Goal: Transaction & Acquisition: Purchase product/service

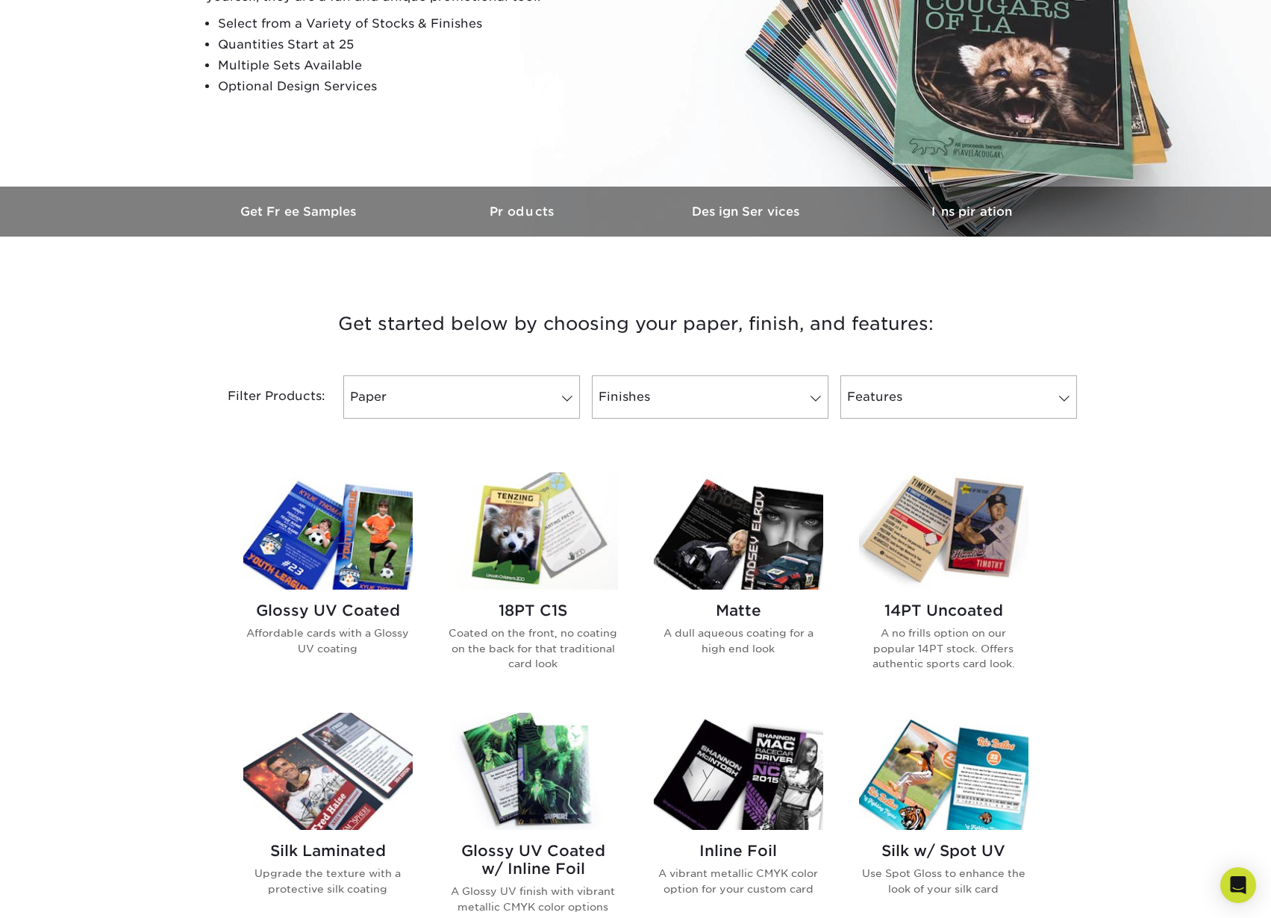
scroll to position [267, 0]
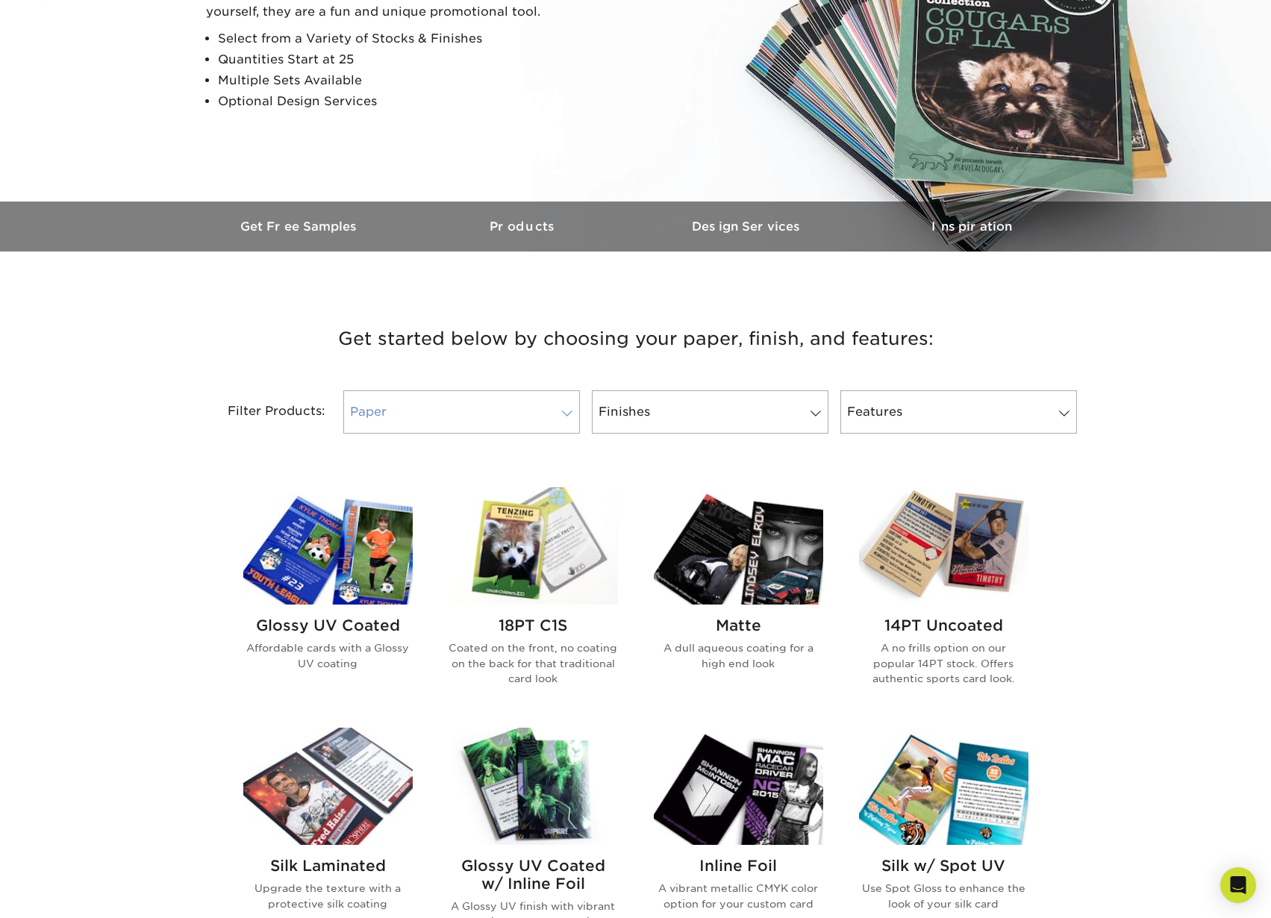
click at [554, 410] on link "Paper" at bounding box center [461, 411] width 236 height 43
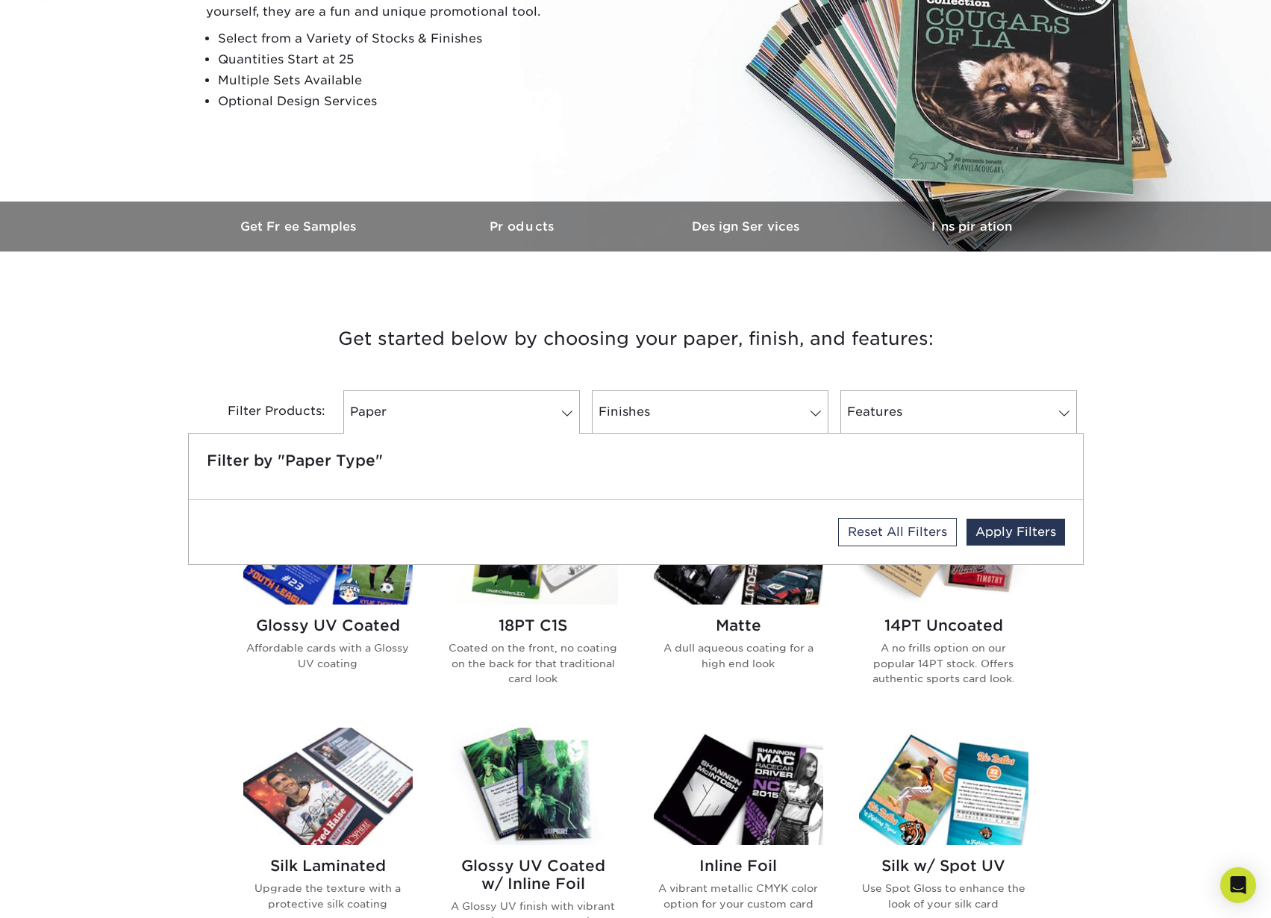
click at [623, 380] on div "Filter Products: Paper Filter by "Paper Type" Reset All Filters Apply Filters F…" at bounding box center [635, 420] width 895 height 97
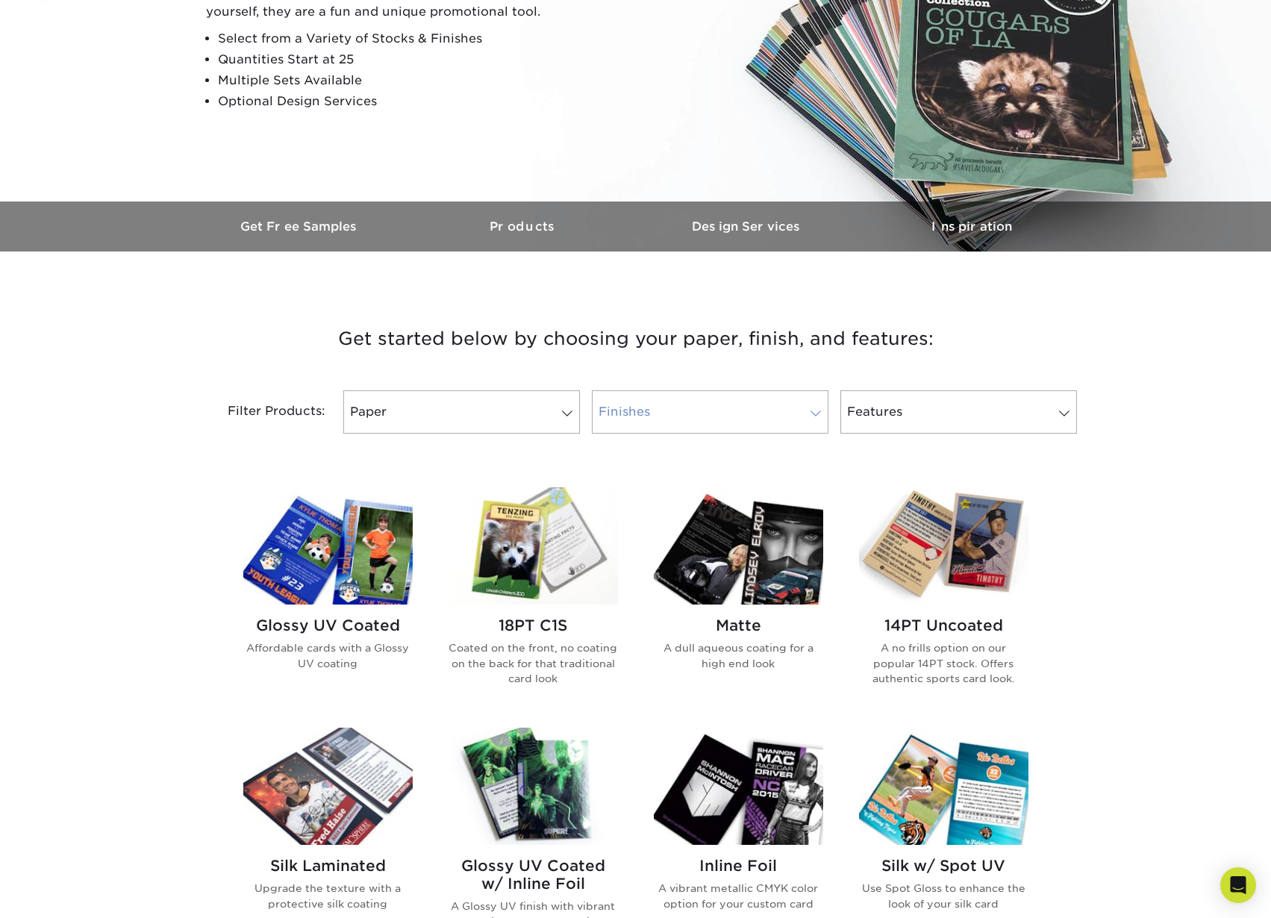
click at [653, 395] on link "Finishes" at bounding box center [710, 411] width 236 height 43
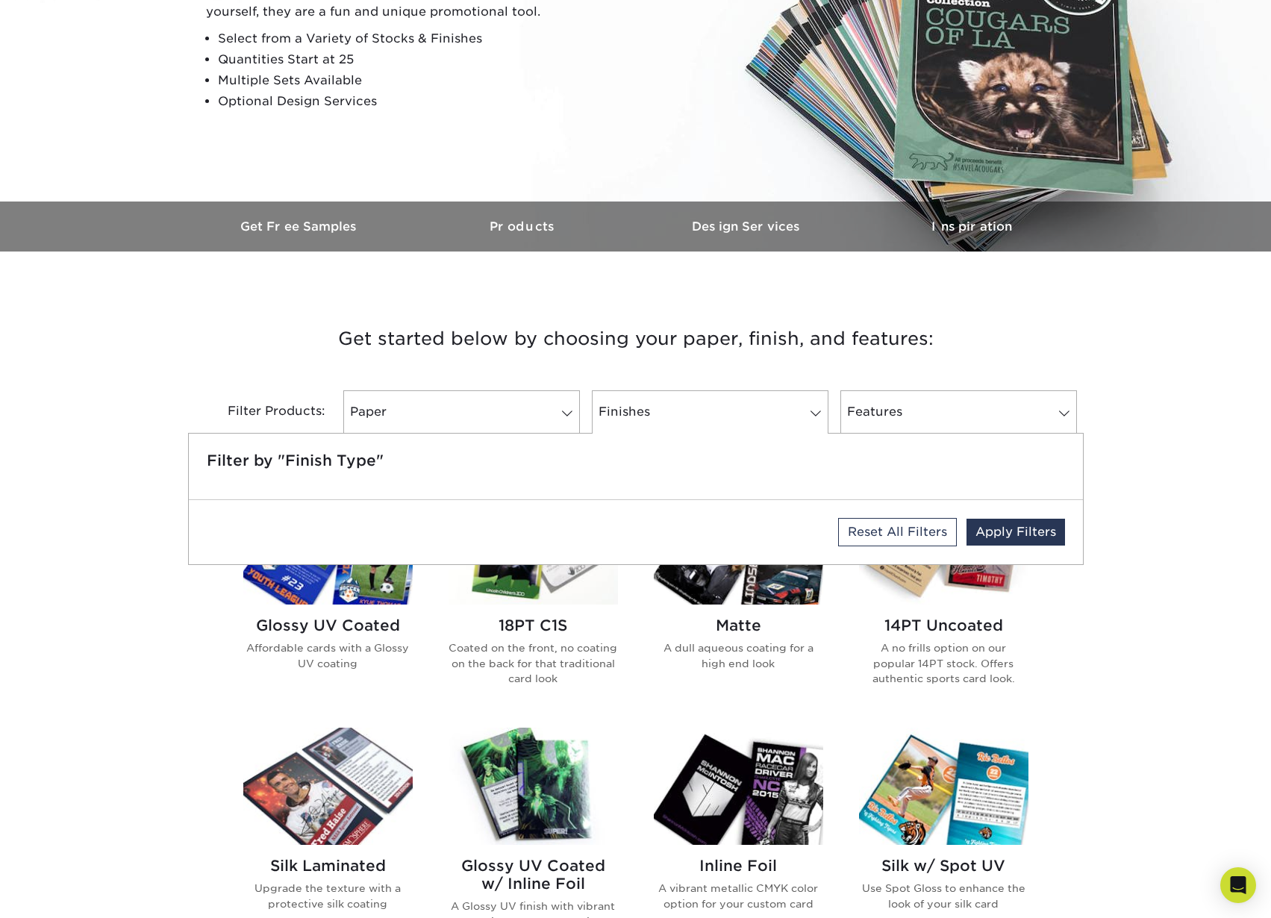
click at [723, 370] on h3 "Get started below by choosing your paper, finish, and features:" at bounding box center [635, 338] width 873 height 67
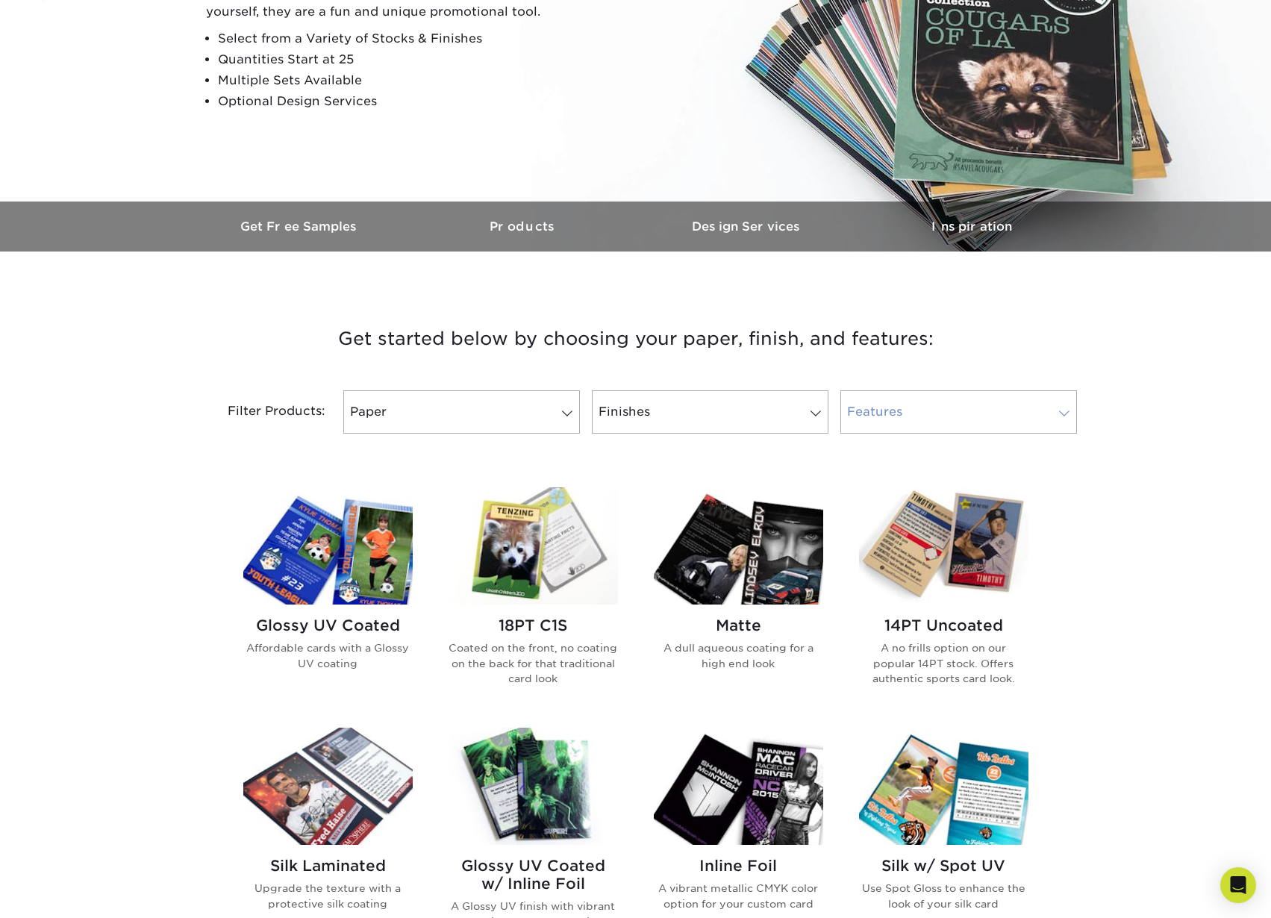
click at [1009, 418] on link "Features" at bounding box center [958, 411] width 236 height 43
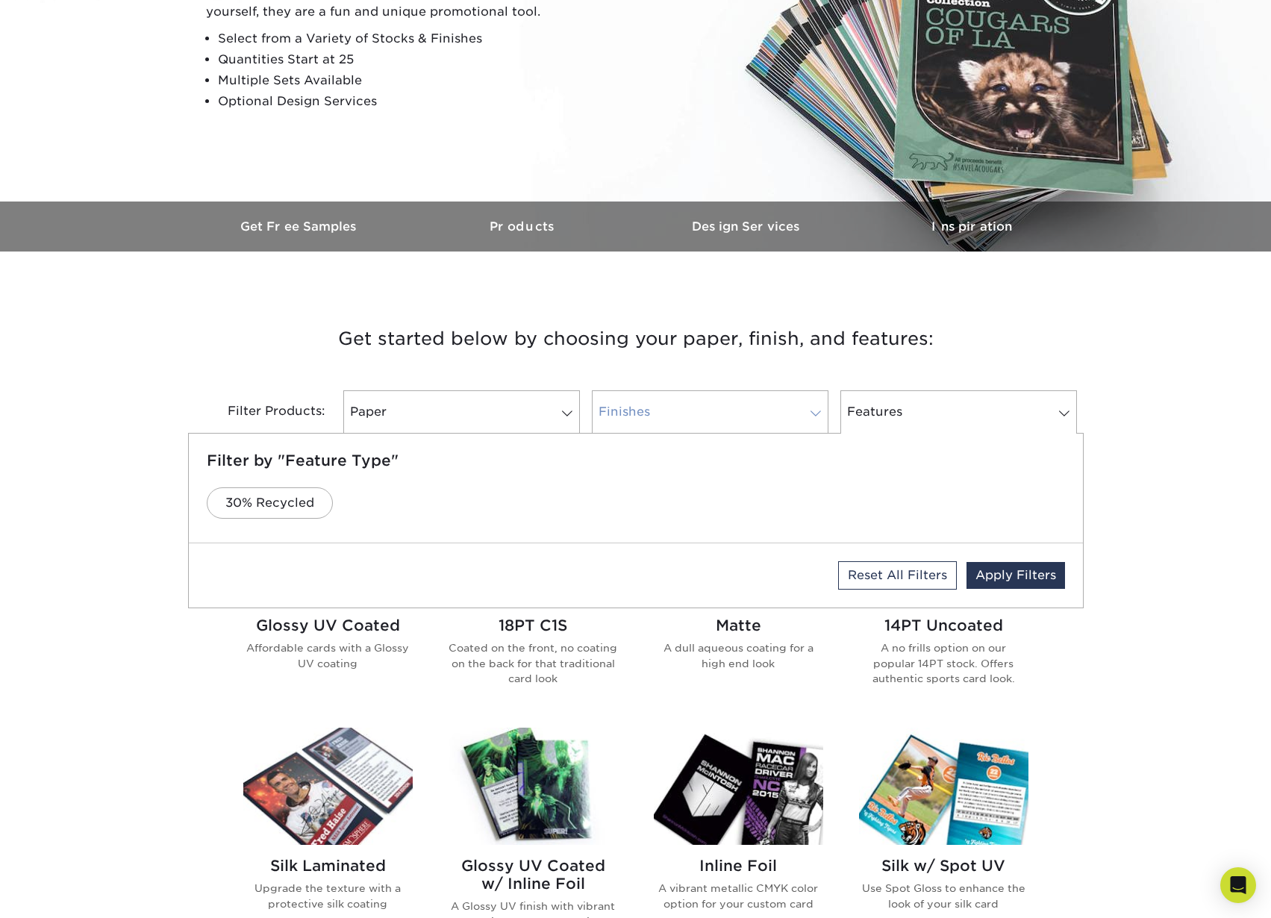
click at [761, 396] on link "Finishes" at bounding box center [710, 411] width 236 height 43
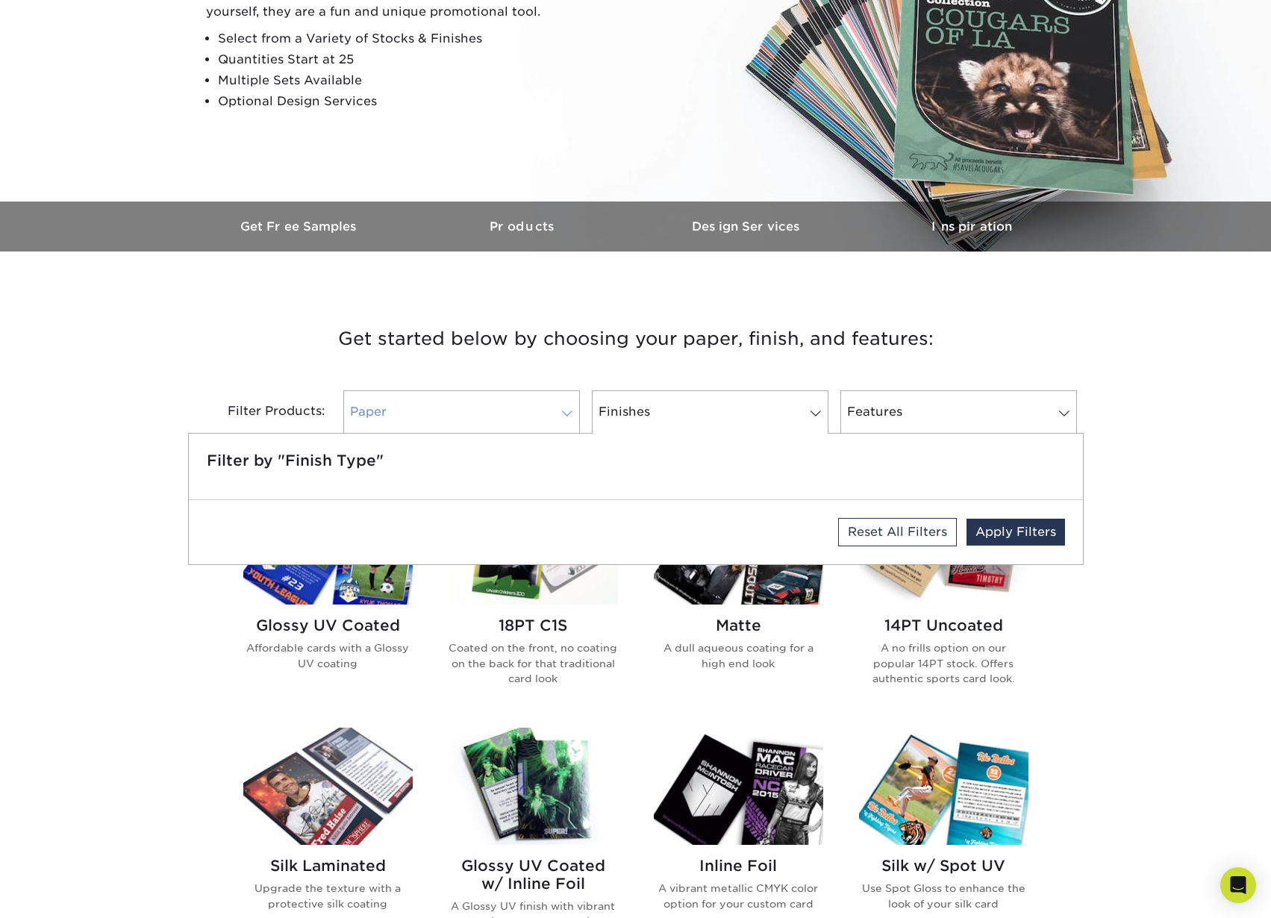
click at [511, 416] on link "Paper" at bounding box center [461, 411] width 236 height 43
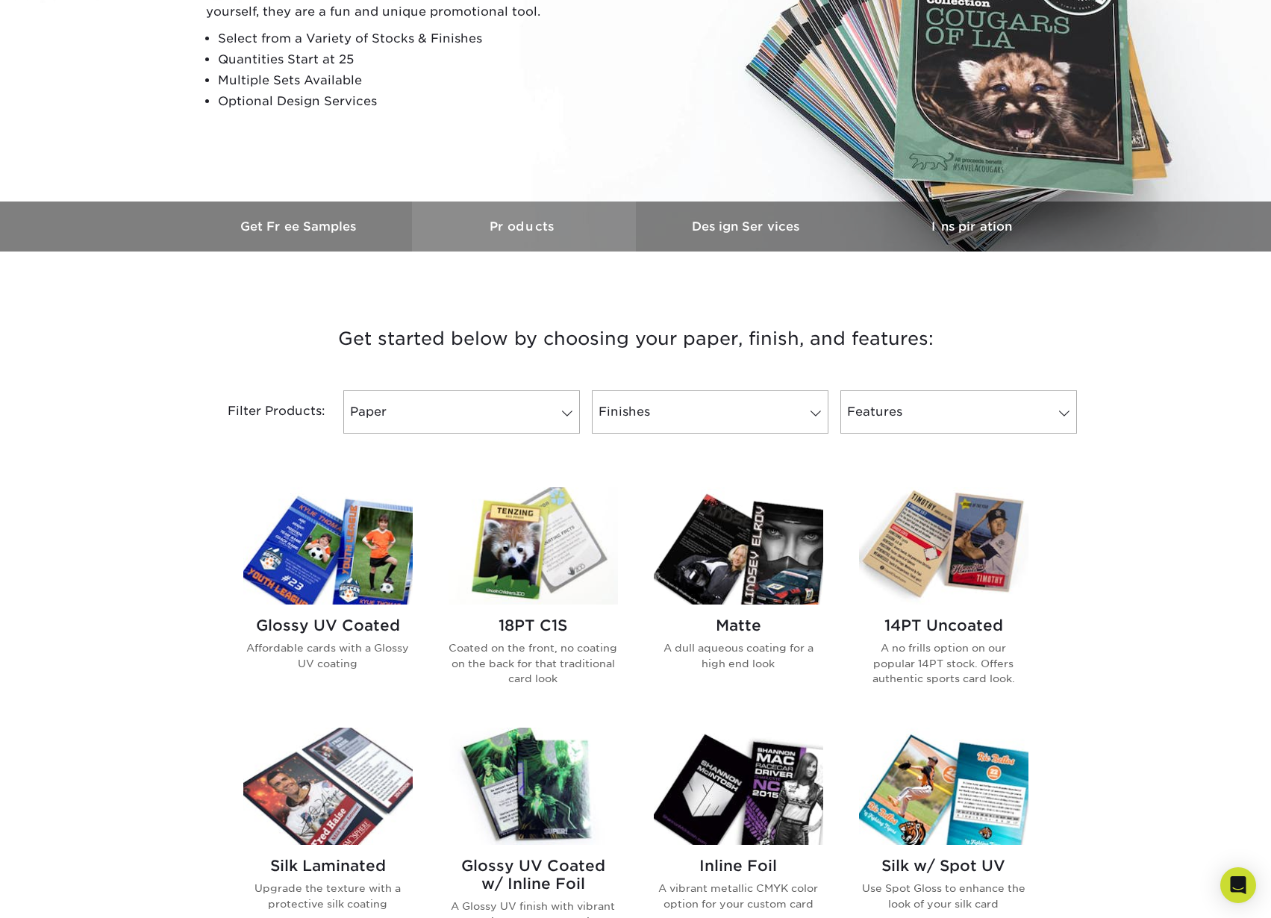
click at [520, 236] on link "Products" at bounding box center [524, 226] width 224 height 50
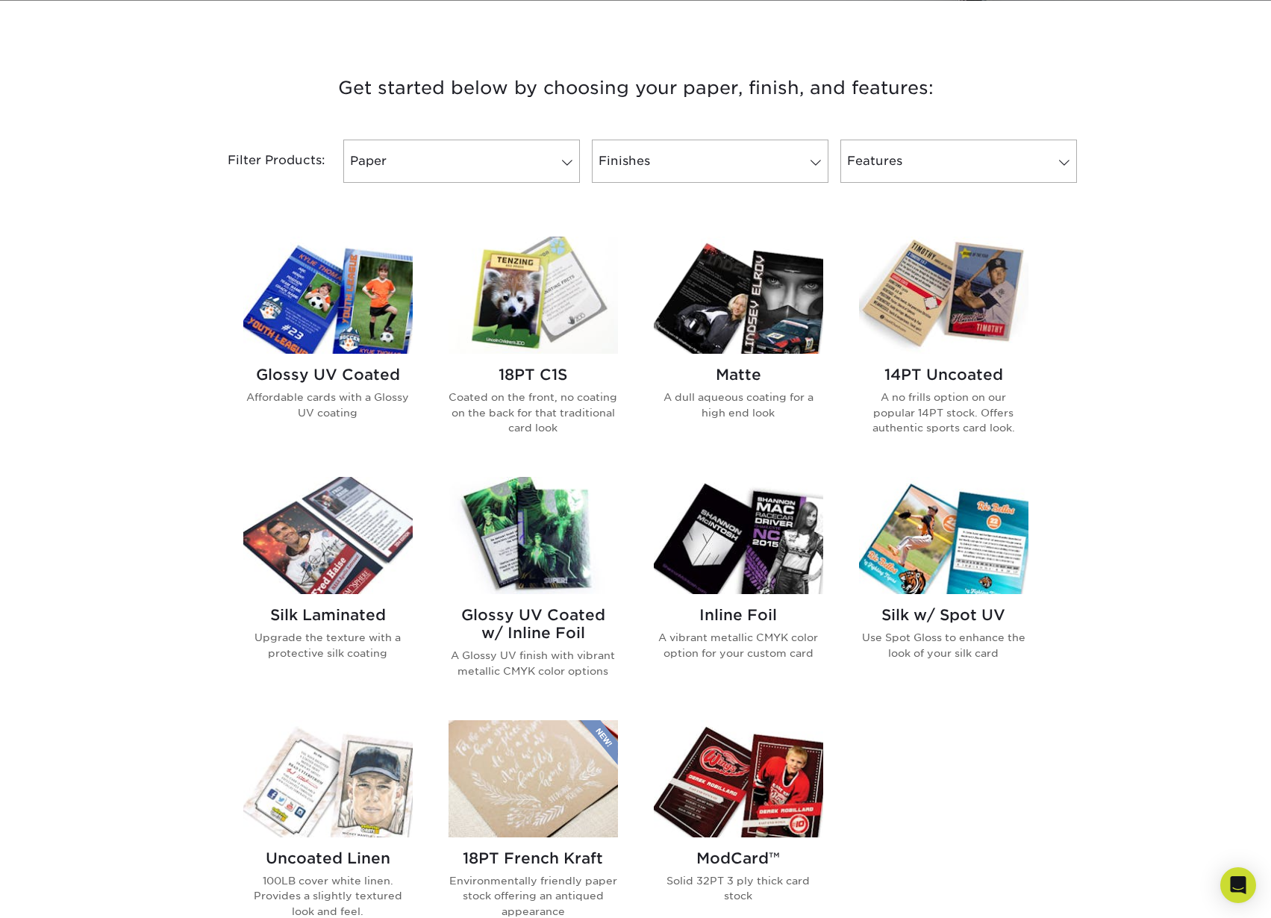
scroll to position [518, 0]
click at [742, 278] on img at bounding box center [738, 294] width 169 height 117
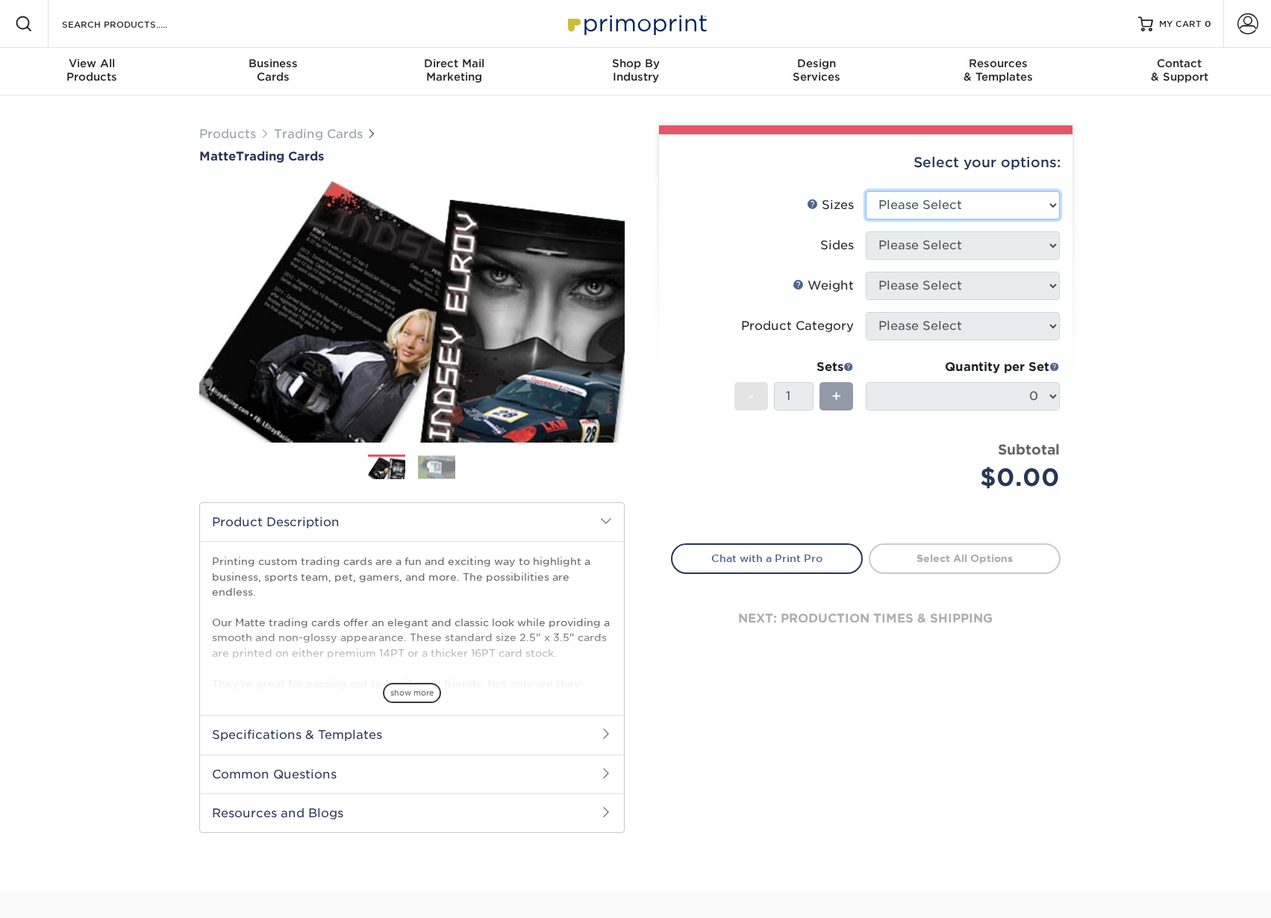
click at [930, 201] on select "Please Select 2.5" x 3.5"" at bounding box center [962, 205] width 194 height 28
select select "2.50x3.50"
click at [865, 191] on select "Please Select 2.5" x 3.5"" at bounding box center [962, 205] width 194 height 28
click at [933, 243] on select "Please Select Print Both Sides Print Front Only" at bounding box center [962, 245] width 194 height 28
select select "13abbda7-1d64-4f25-8bb2-c179b224825d"
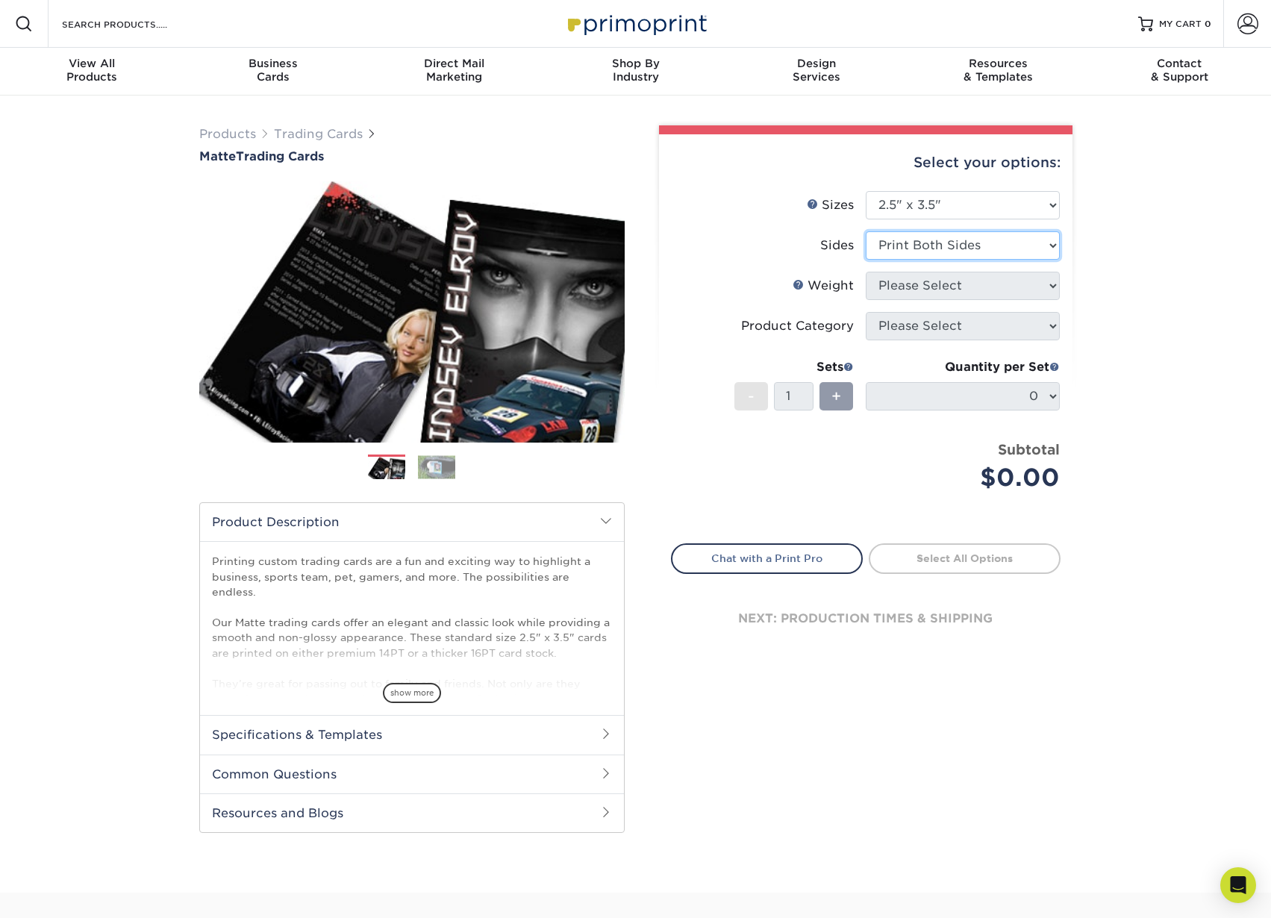
click at [865, 231] on select "Please Select Print Both Sides Print Front Only" at bounding box center [962, 245] width 194 height 28
click at [953, 283] on select "Please Select 16PT 14PT" at bounding box center [962, 286] width 194 height 28
select select "16PT"
click at [865, 272] on select "Please Select 16PT 14PT" at bounding box center [962, 286] width 194 height 28
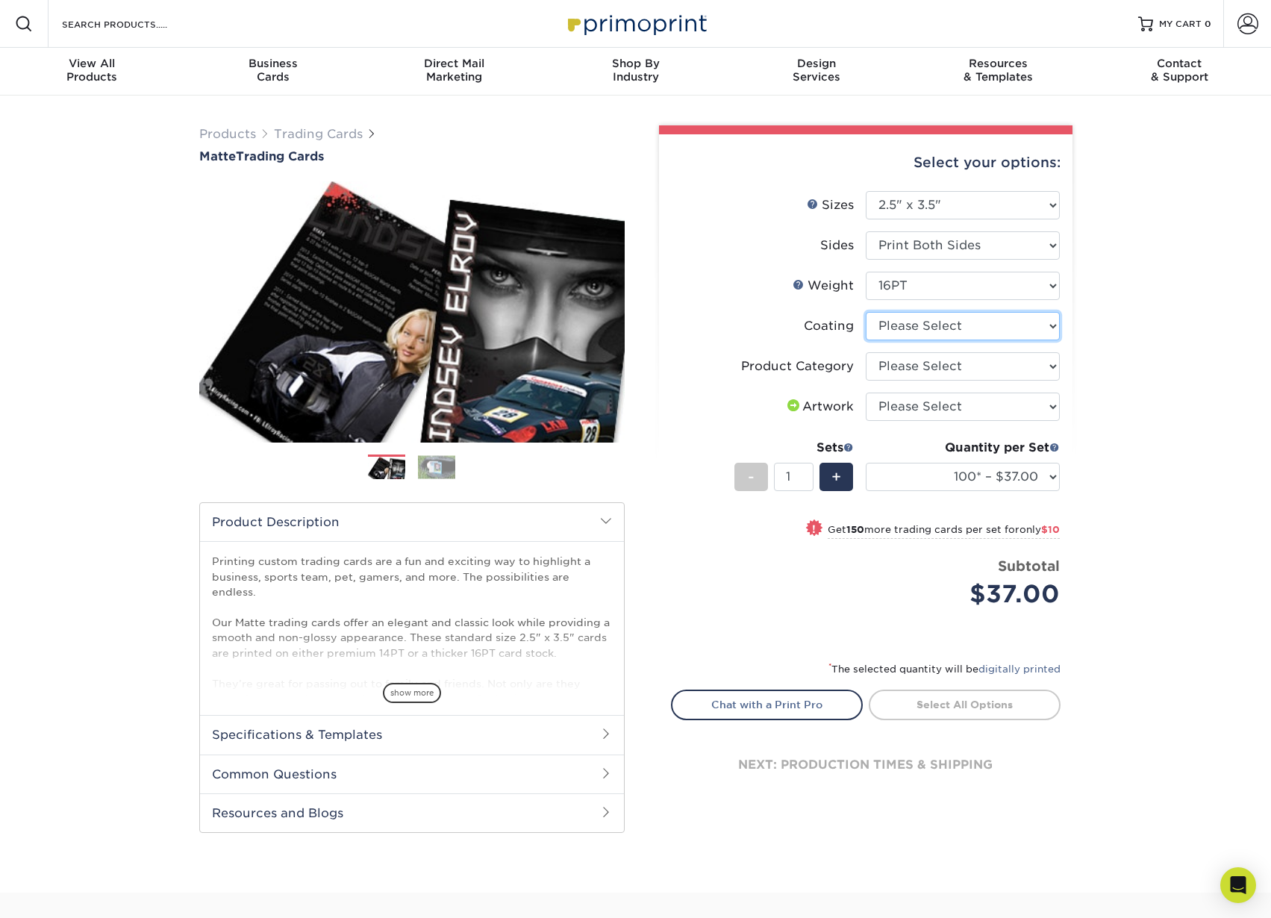
click at [999, 330] on select at bounding box center [962, 326] width 194 height 28
select select "121bb7b5-3b4d-429f-bd8d-bbf80e953313"
click at [865, 312] on select at bounding box center [962, 326] width 194 height 28
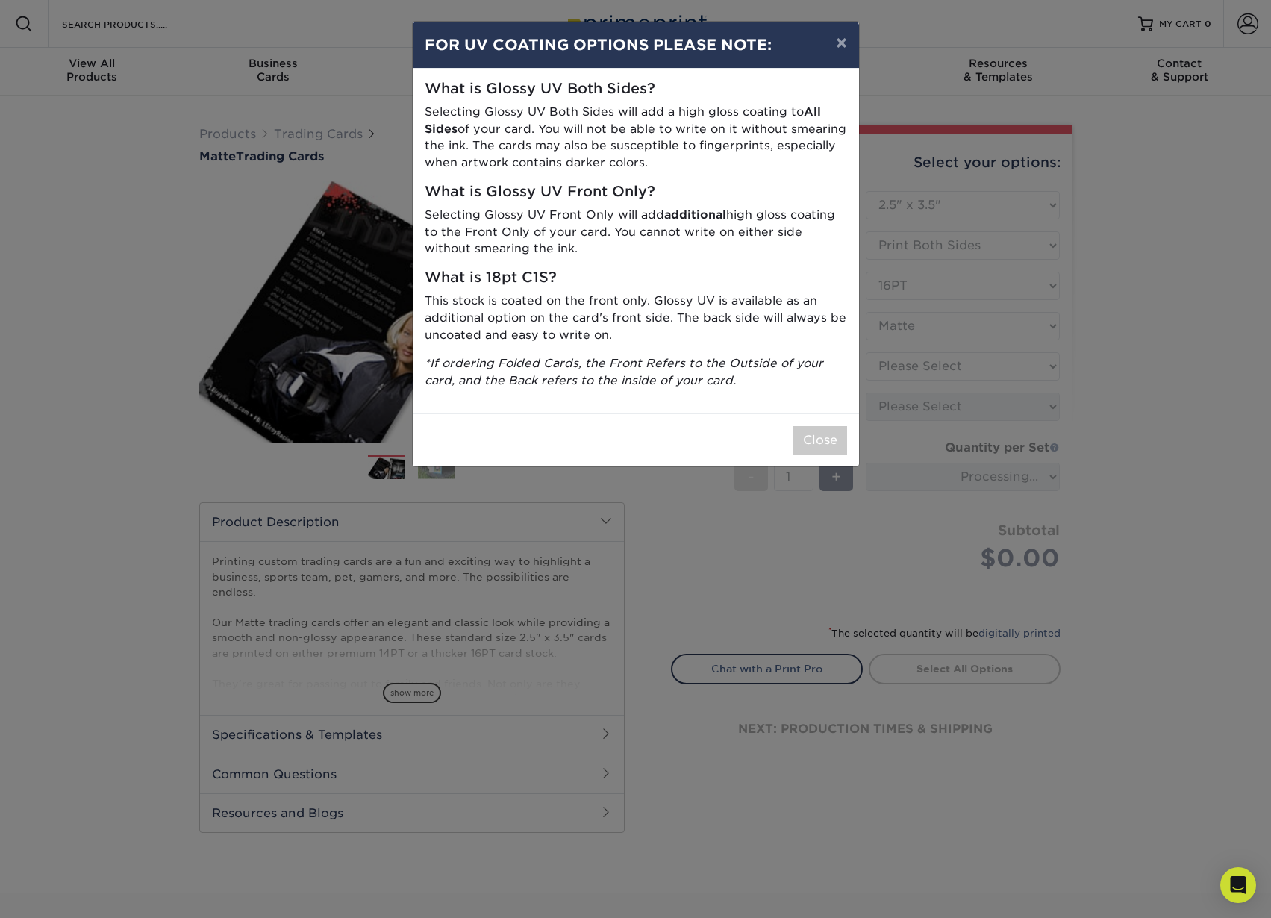
click at [978, 367] on div "× FOR UV COATING OPTIONS PLEASE NOTE: What is Glossy UV Both Sides? Selecting G…" at bounding box center [635, 459] width 1271 height 918
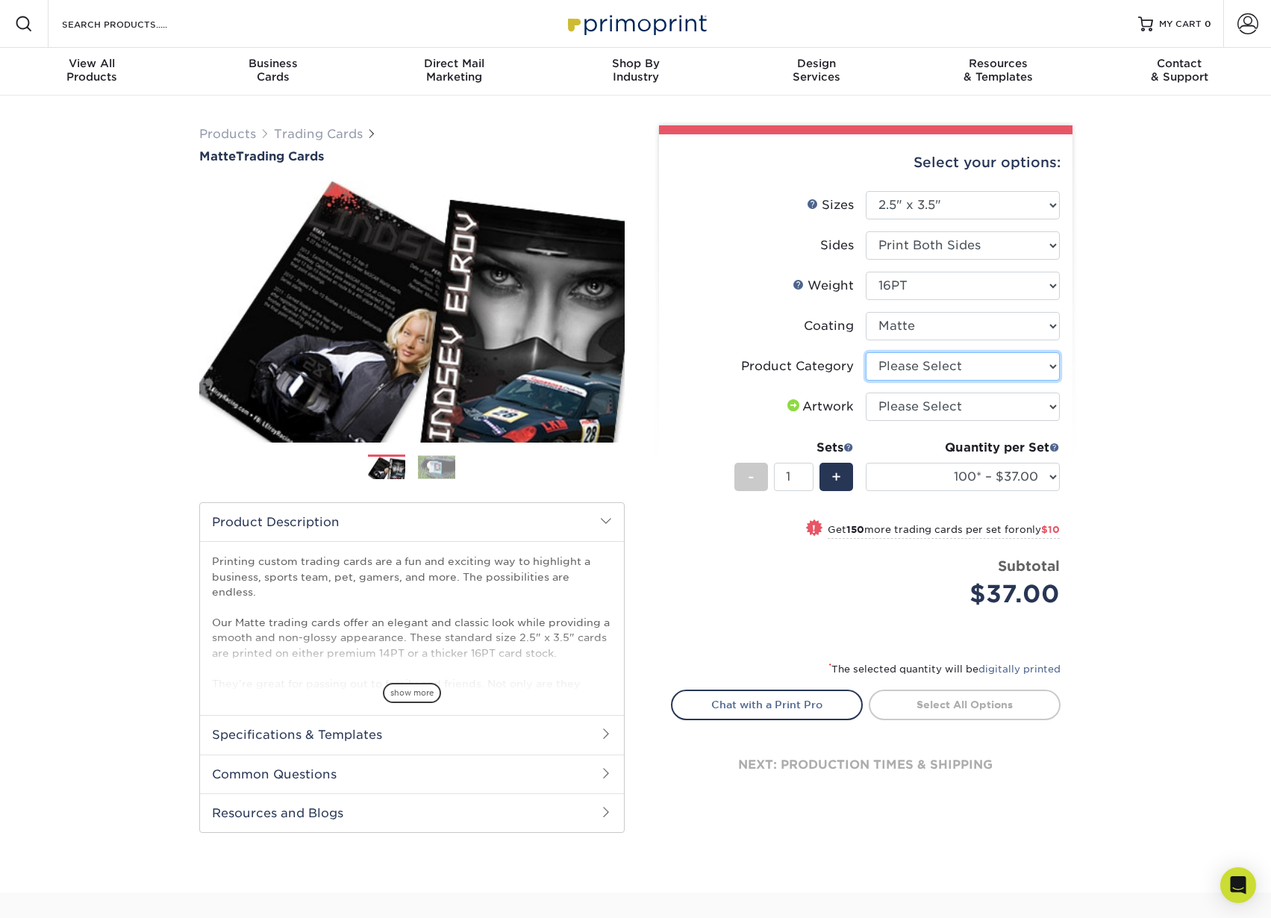
click at [1024, 360] on select "Please Select Trading Cards" at bounding box center [962, 366] width 194 height 28
select select "c2f9bce9-36c2-409d-b101-c29d9d031e18"
click at [865, 352] on select "Please Select Trading Cards" at bounding box center [962, 366] width 194 height 28
click at [936, 412] on select "Please Select I will upload files I need a design - $100" at bounding box center [962, 406] width 194 height 28
select select "upload"
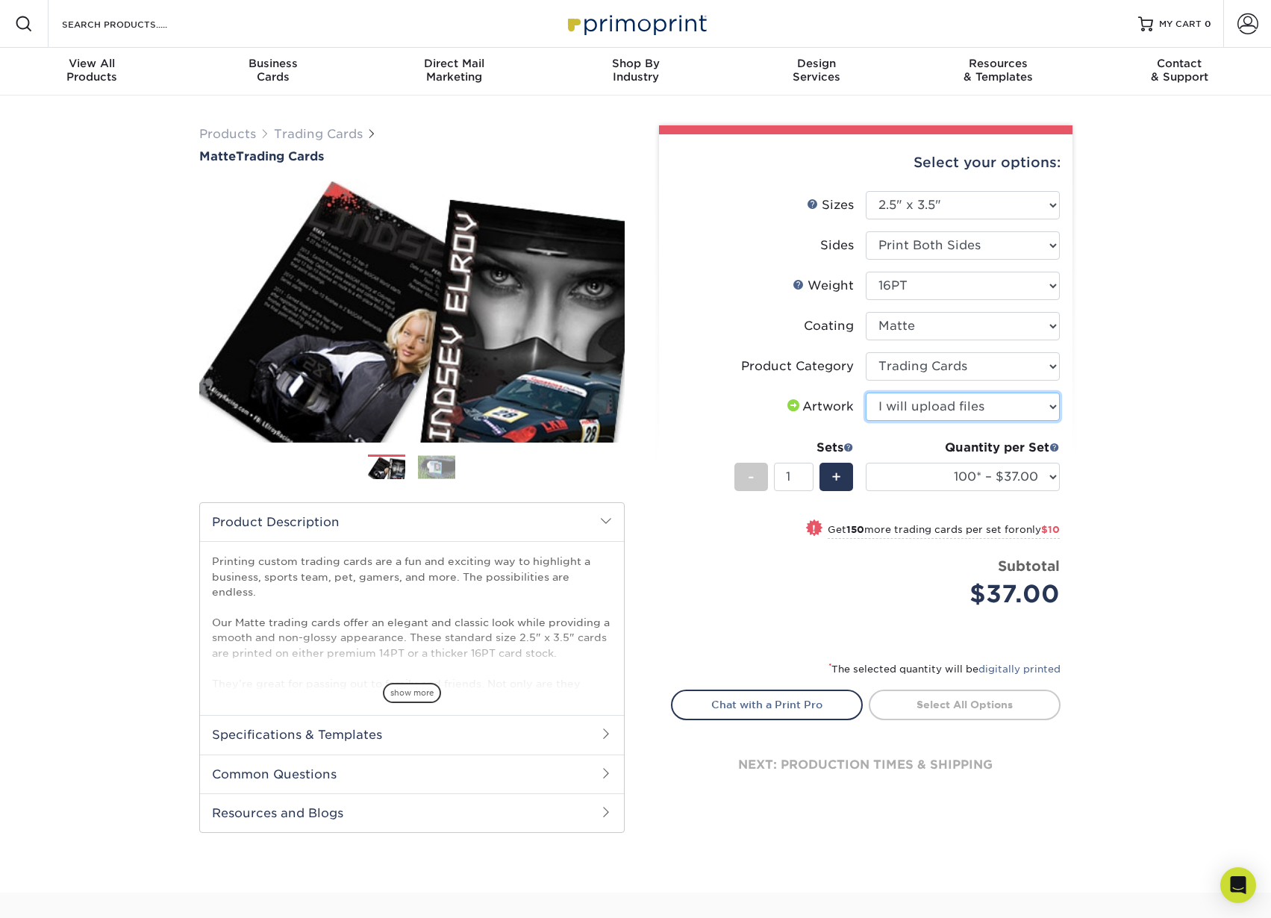
click at [865, 392] on select "Please Select I will upload files I need a design - $100" at bounding box center [962, 406] width 194 height 28
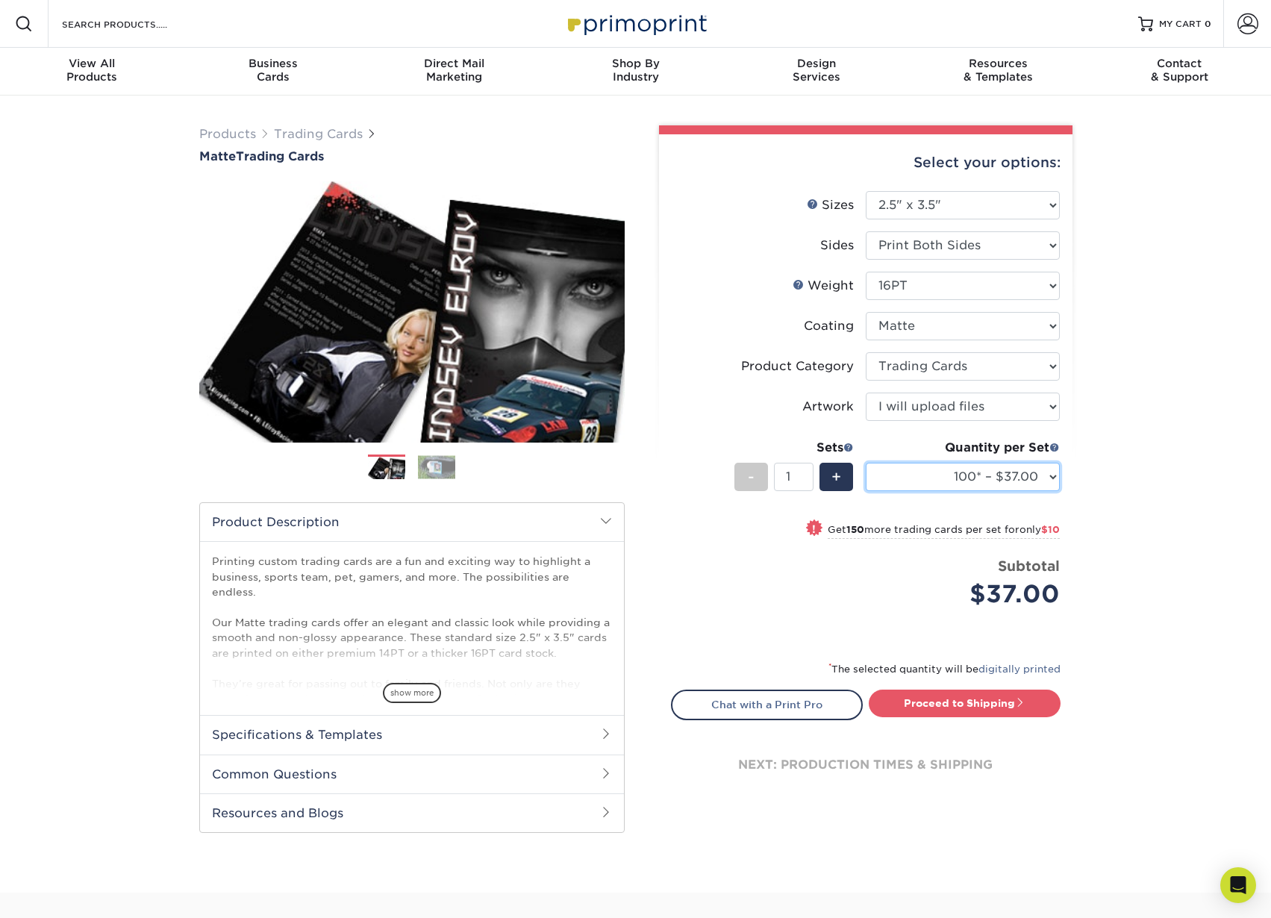
click at [914, 474] on select "100* – $37.00 250* – $47.00 500* – $58.00 1000 – $71.00 2500 – $141.00 5000 – $…" at bounding box center [962, 477] width 194 height 28
click at [865, 463] on select "100* – $37.00 250* – $47.00 500* – $58.00 1000 – $71.00 2500 – $141.00 5000 – $…" at bounding box center [962, 477] width 194 height 28
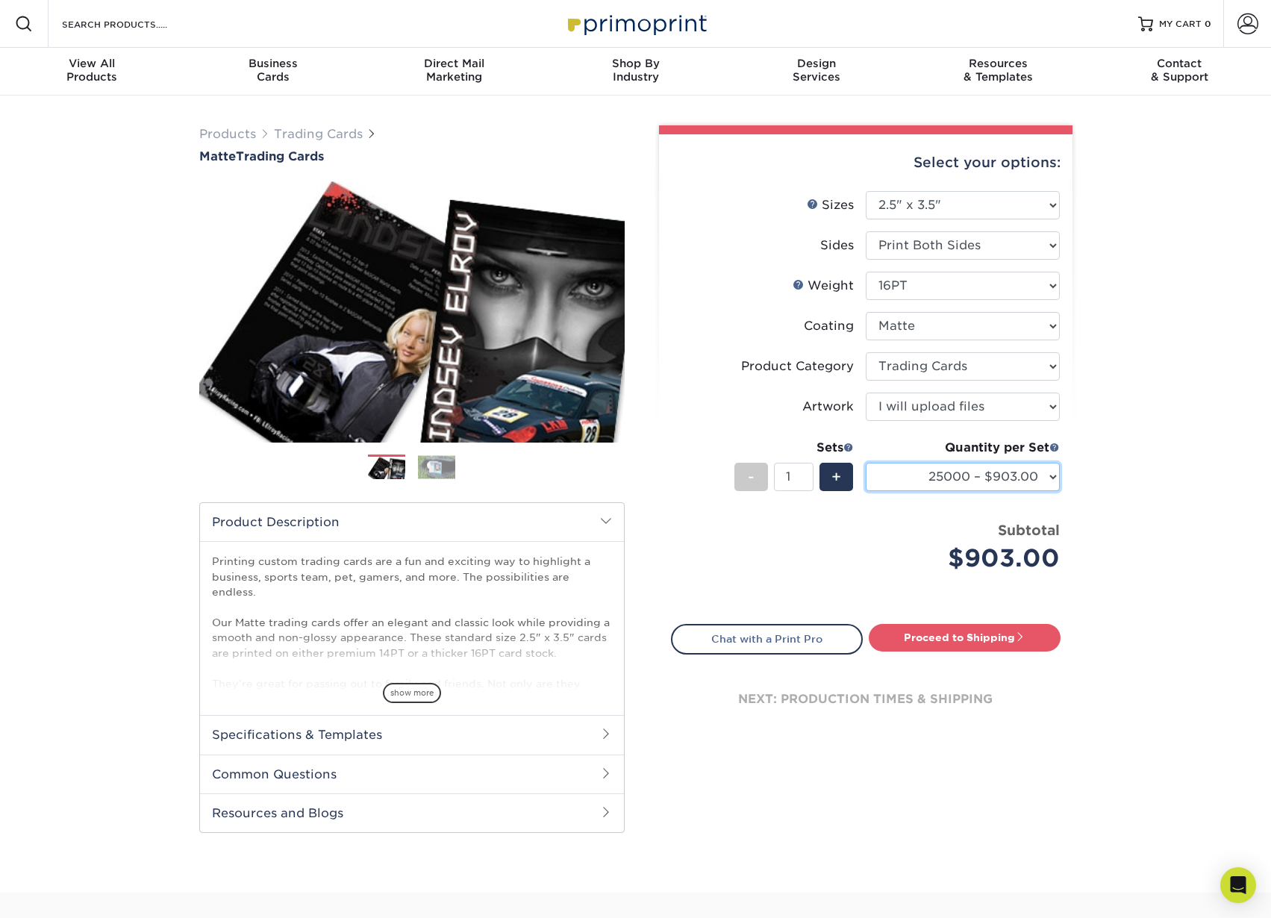
click at [969, 479] on select "100* – $37.00 250* – $47.00 500* – $58.00 1000 – $71.00 2500 – $141.00 5000 – $…" at bounding box center [962, 477] width 194 height 28
select select "1000 – $71.00"
click at [865, 463] on select "100* – $37.00 250* – $47.00 500* – $58.00 1000 – $71.00 2500 – $141.00 5000 – $…" at bounding box center [962, 477] width 194 height 28
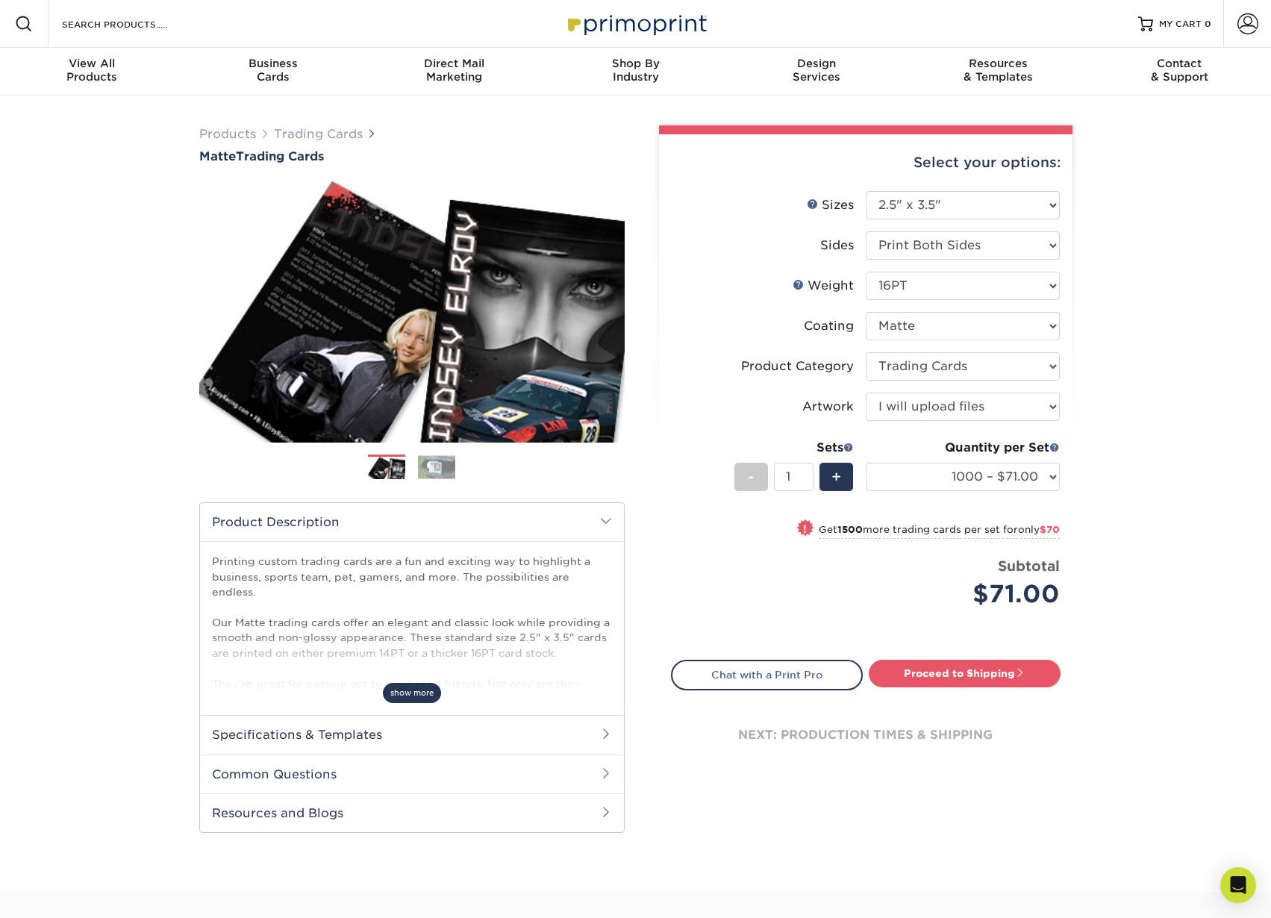
click at [430, 696] on span "show more" at bounding box center [412, 693] width 58 height 20
